Goal: Communication & Community: Ask a question

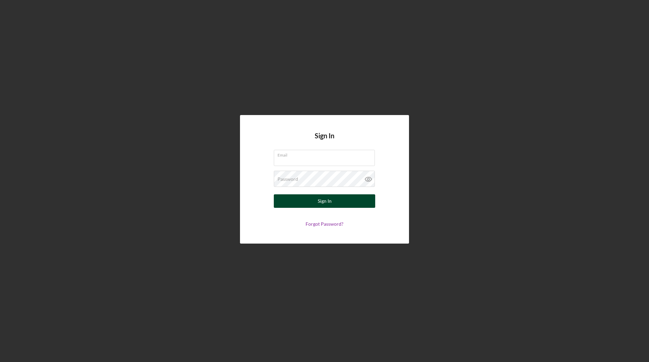
type input "[EMAIL_ADDRESS][DOMAIN_NAME]"
click at [315, 199] on button "Sign In" at bounding box center [324, 202] width 101 height 14
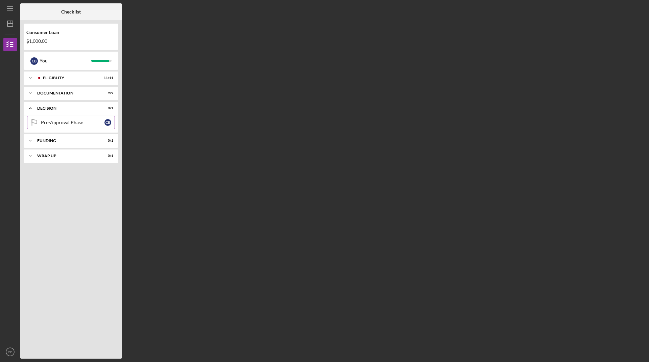
click at [94, 126] on link "Pre-Approval Phase Pre-Approval Phase C B" at bounding box center [71, 123] width 88 height 14
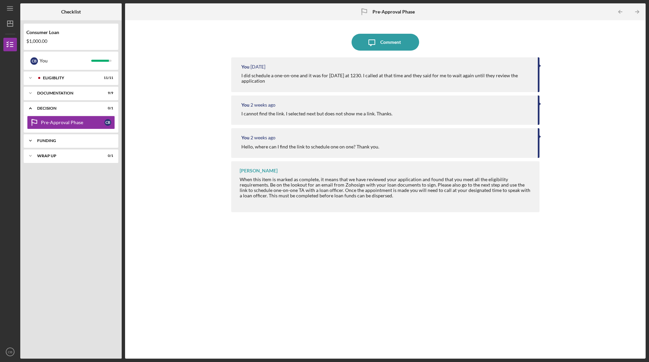
click at [85, 137] on div "Icon/Expander Funding 0 / 1" at bounding box center [71, 141] width 95 height 14
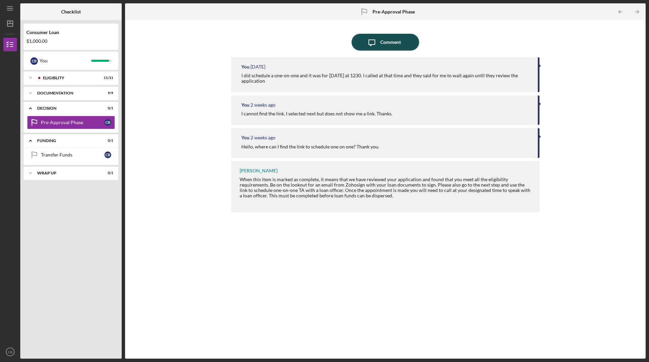
click at [378, 41] on icon "Icon/Message" at bounding box center [371, 42] width 17 height 17
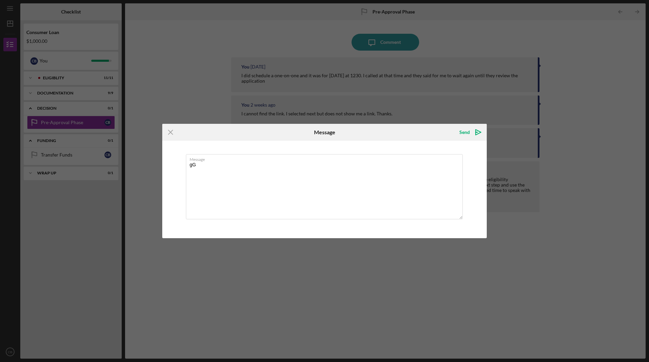
type textarea "g"
click at [455, 163] on textarea "Good Afternoon, I was just wondering how long it takes? I had set another 1-on-…" at bounding box center [324, 186] width 277 height 65
click at [265, 168] on textarea "Good Afternoon, I was just wondering how long it takes? I had set another 1-on-…" at bounding box center [324, 186] width 277 height 65
click at [281, 168] on textarea "Good Afternoon, I was just wondering how long it takes? I had set another 1-on-…" at bounding box center [324, 186] width 277 height 65
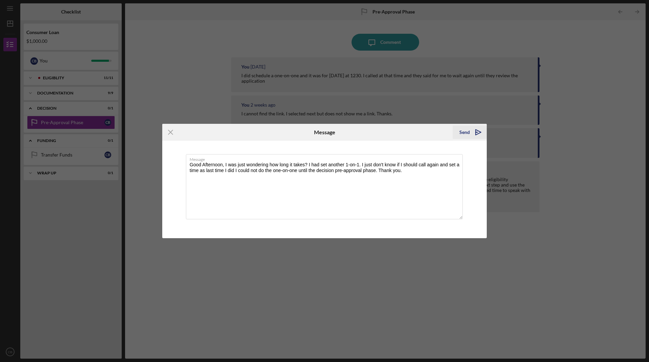
type textarea "Good Afternoon, I was just wondering how long it takes? I had set another 1-on-…"
click at [473, 133] on icon "Icon/icon-invite-send" at bounding box center [478, 132] width 17 height 17
